Goal: Obtain resource: Download file/media

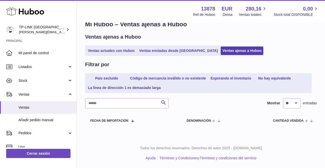
scroll to position [3, 0]
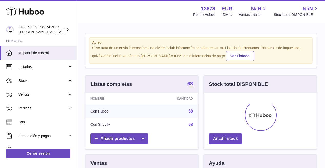
scroll to position [80, 113]
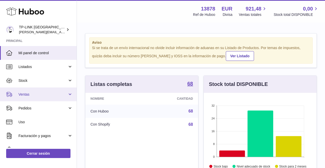
click at [69, 95] on link "Ventas" at bounding box center [38, 95] width 77 height 14
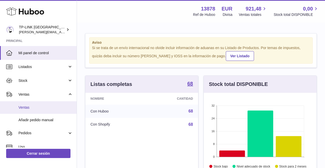
click at [36, 110] on link "Ventas" at bounding box center [38, 107] width 77 height 13
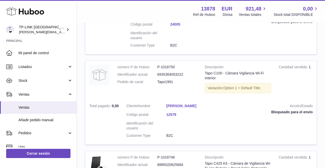
scroll to position [615, 0]
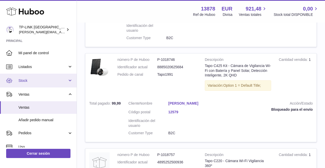
drag, startPoint x: 68, startPoint y: 81, endPoint x: 66, endPoint y: 82, distance: 2.6
click at [68, 81] on link "Stock" at bounding box center [38, 81] width 77 height 14
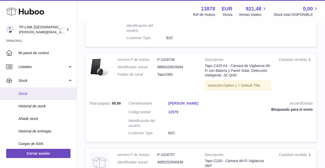
click at [38, 92] on span "Stock" at bounding box center [45, 93] width 54 height 5
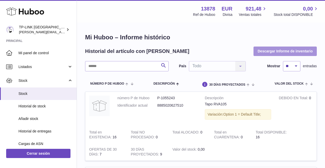
click at [279, 52] on button "Descargar Informe de inventario" at bounding box center [284, 51] width 63 height 9
